Goal: Find specific page/section: Find specific page/section

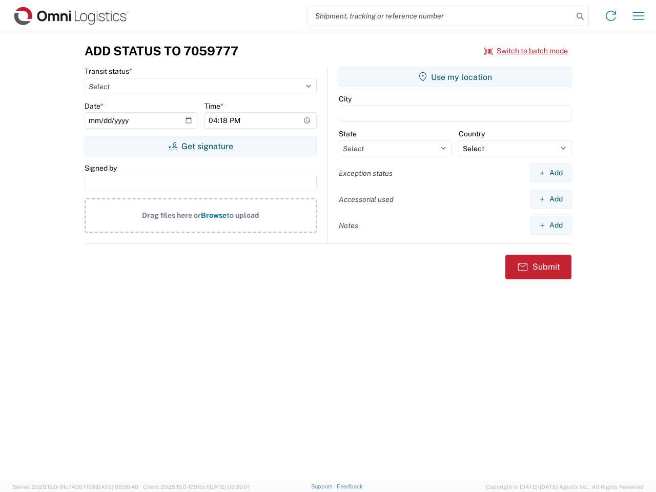
click at [441, 16] on input "search" at bounding box center [441, 15] width 266 height 19
click at [581, 16] on icon at bounding box center [580, 16] width 14 height 14
click at [611, 16] on icon at bounding box center [611, 16] width 16 height 16
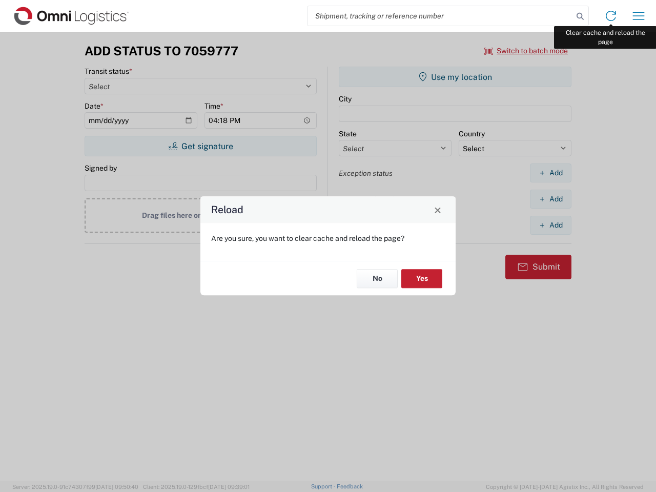
click at [639, 16] on div "Reload Are you sure, you want to clear cache and reload the page? No Yes" at bounding box center [328, 246] width 656 height 492
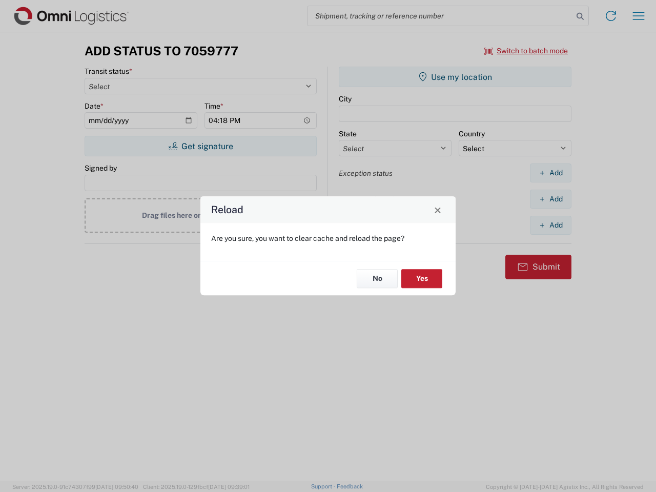
click at [527, 51] on div "Reload Are you sure, you want to clear cache and reload the page? No Yes" at bounding box center [328, 246] width 656 height 492
click at [201, 146] on div "Reload Are you sure, you want to clear cache and reload the page? No Yes" at bounding box center [328, 246] width 656 height 492
click at [455, 77] on div "Reload Are you sure, you want to clear cache and reload the page? No Yes" at bounding box center [328, 246] width 656 height 492
click at [551, 173] on div "Reload Are you sure, you want to clear cache and reload the page? No Yes" at bounding box center [328, 246] width 656 height 492
click at [551, 199] on div "Reload Are you sure, you want to clear cache and reload the page? No Yes" at bounding box center [328, 246] width 656 height 492
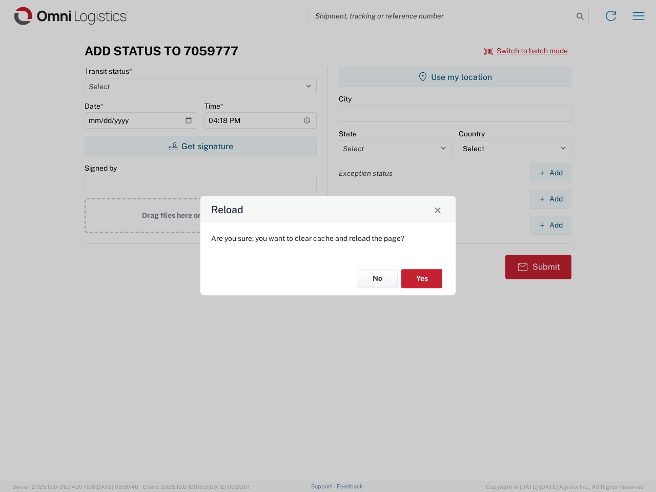
click at [551, 225] on div "Reload Are you sure, you want to clear cache and reload the page? No Yes" at bounding box center [328, 246] width 656 height 492
